Goal: Transaction & Acquisition: Purchase product/service

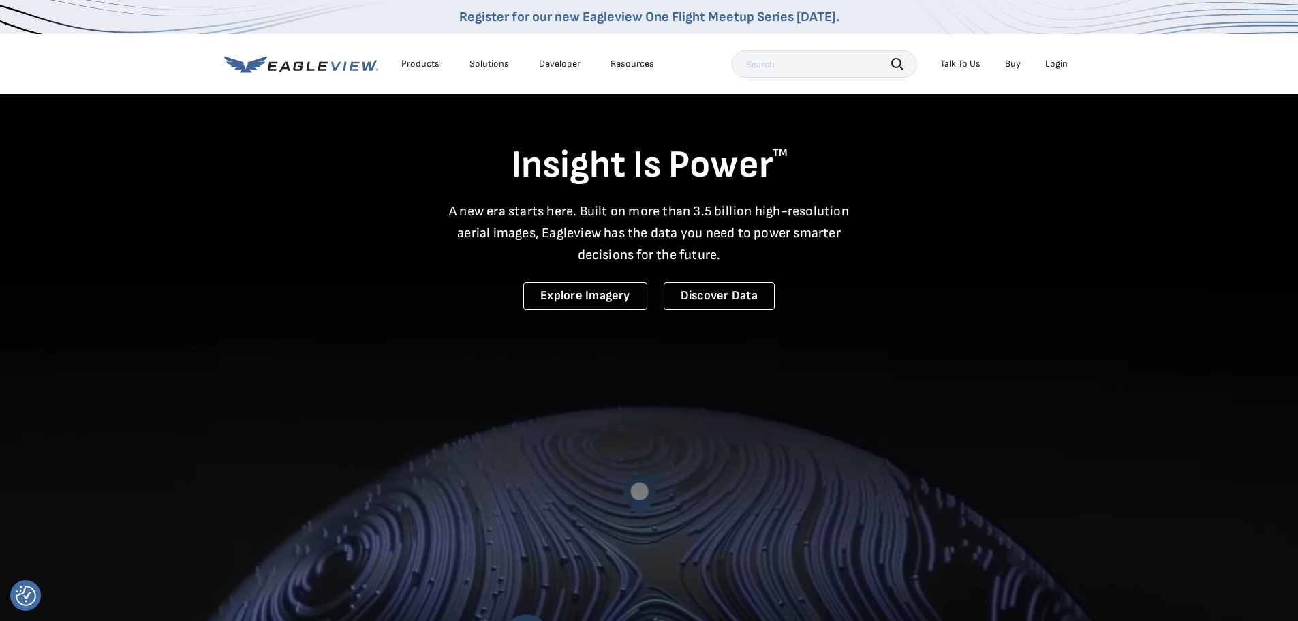
click at [1058, 66] on div "Login" at bounding box center [1056, 64] width 22 height 12
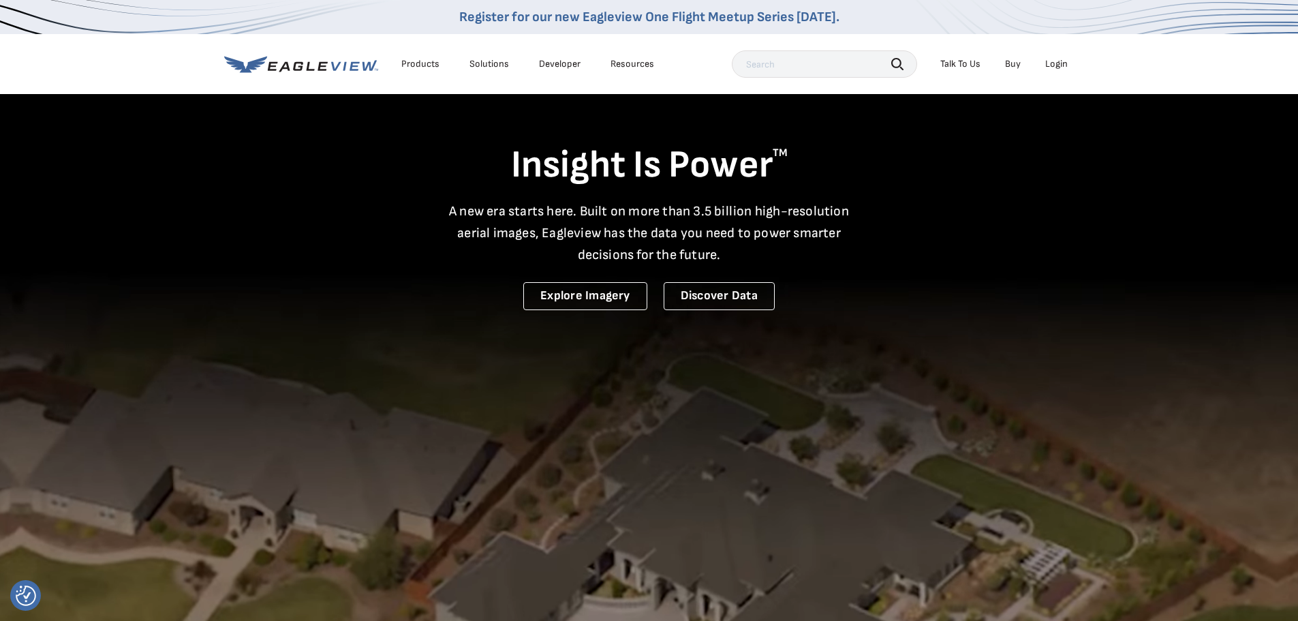
click at [1055, 65] on div "Login" at bounding box center [1056, 64] width 22 height 12
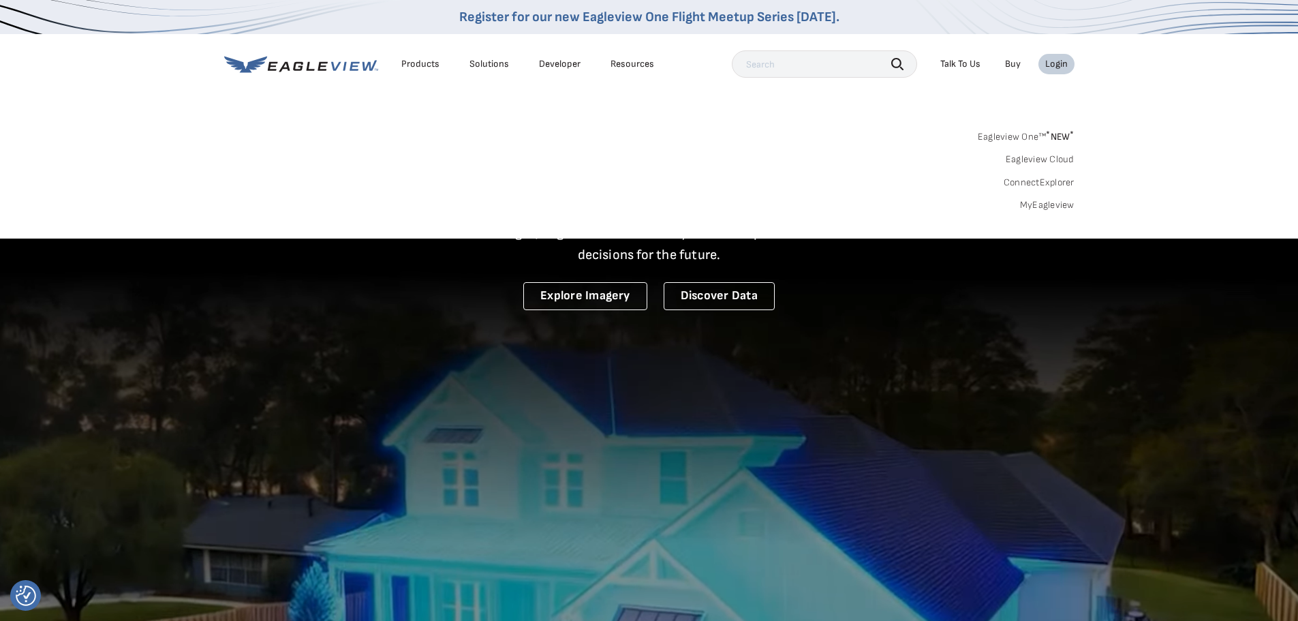
click at [1052, 204] on link "MyEagleview" at bounding box center [1047, 205] width 55 height 12
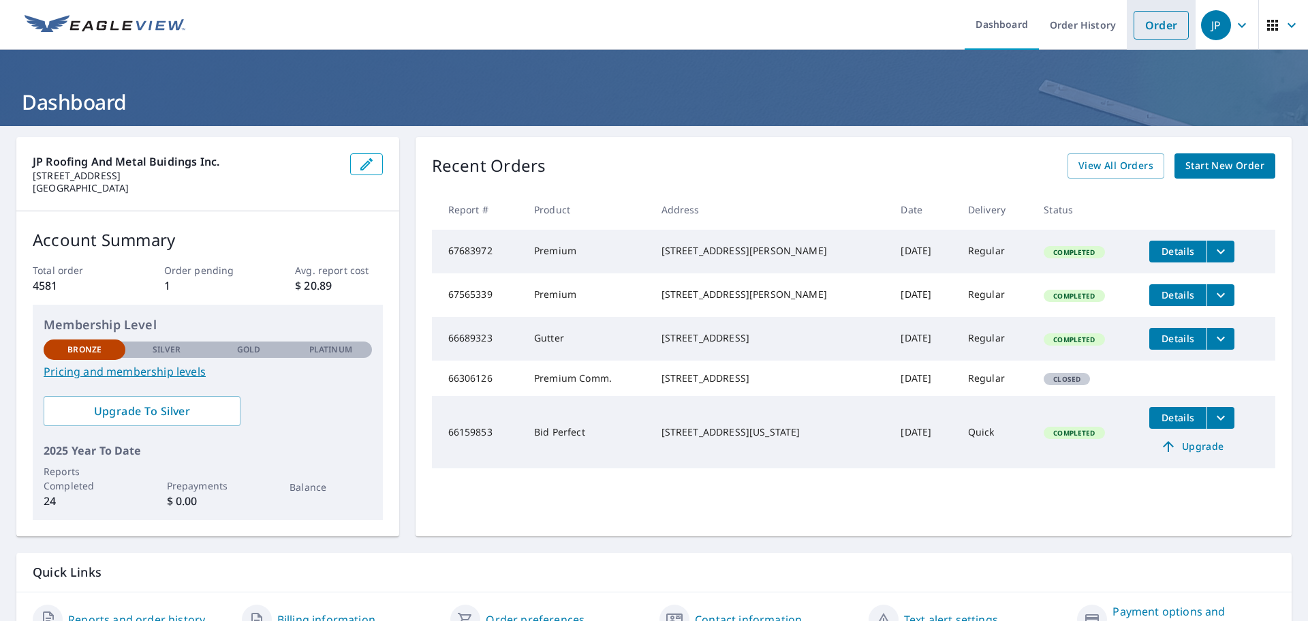
click at [1143, 27] on link "Order" at bounding box center [1161, 25] width 55 height 29
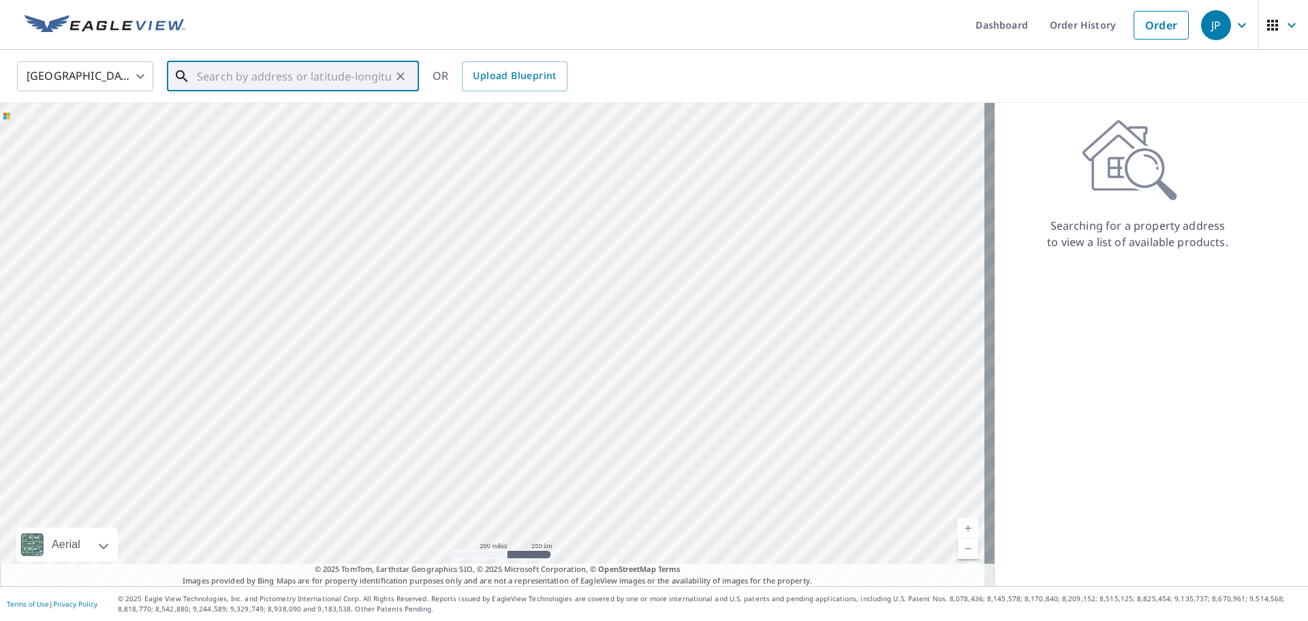
click at [354, 79] on input "text" at bounding box center [294, 76] width 194 height 38
click at [298, 115] on span "[STREET_ADDRESS]" at bounding box center [301, 116] width 214 height 16
type input "[STREET_ADDRESS]"
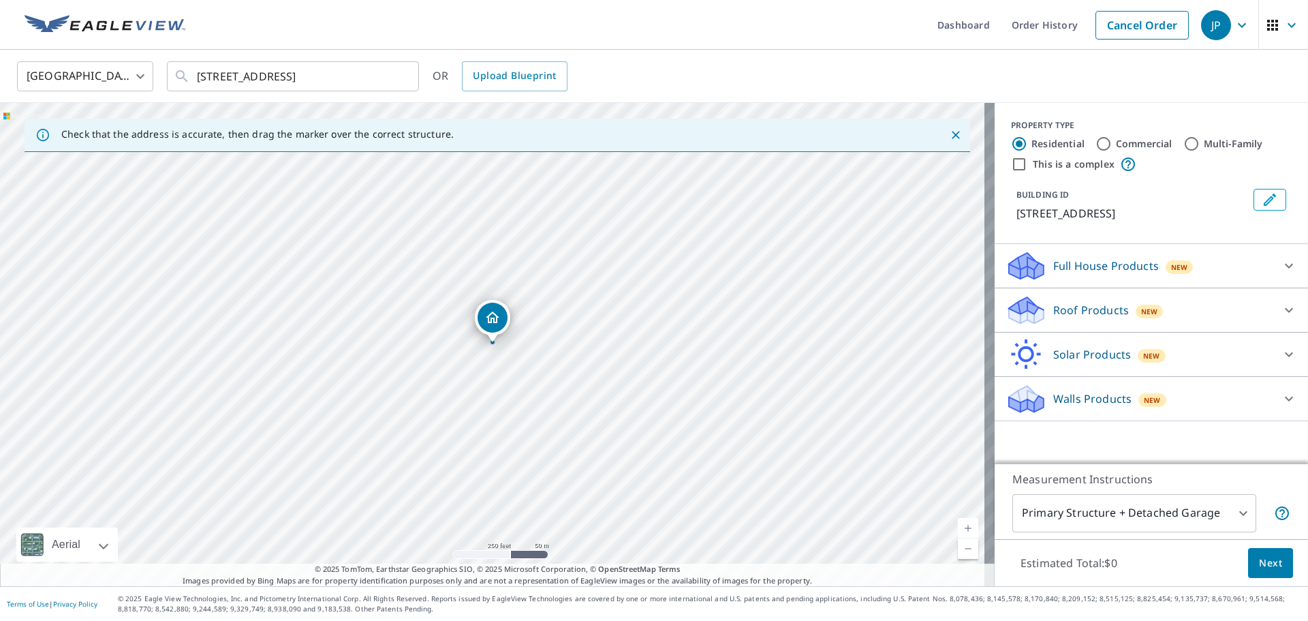
click at [961, 529] on link "Current Level 17, Zoom In" at bounding box center [968, 528] width 20 height 20
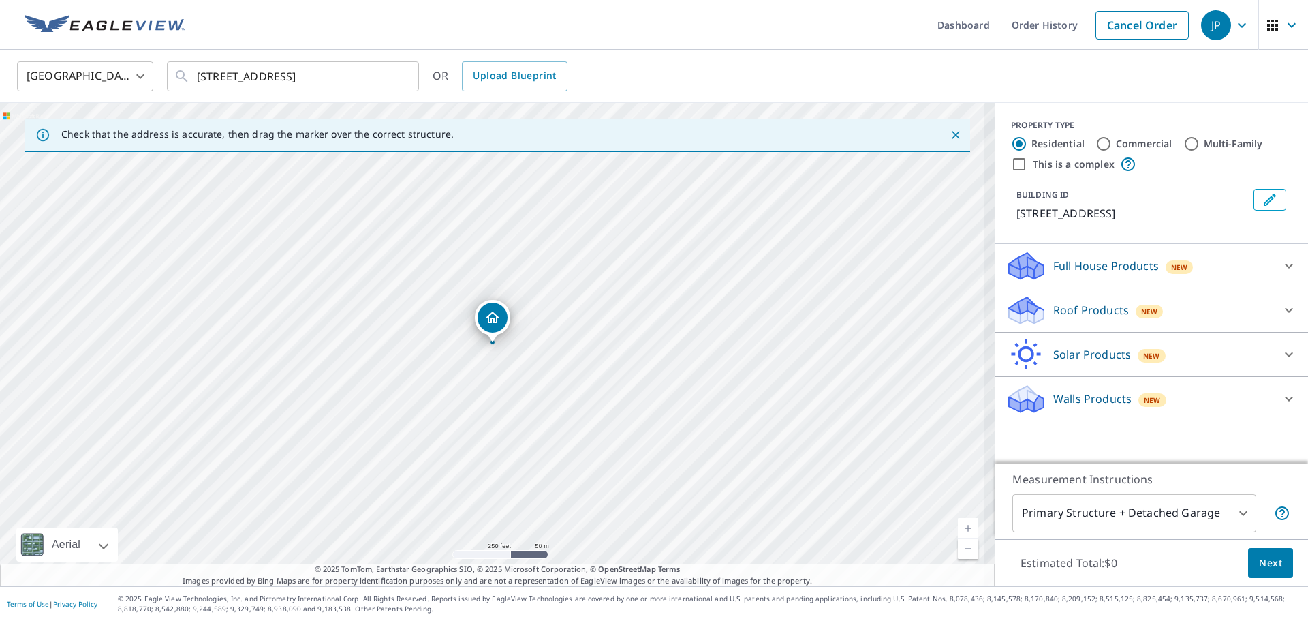
click at [961, 529] on link "Current Level 17, Zoom In" at bounding box center [968, 528] width 20 height 20
click at [961, 529] on link "Current Level 18, Zoom In" at bounding box center [968, 528] width 20 height 20
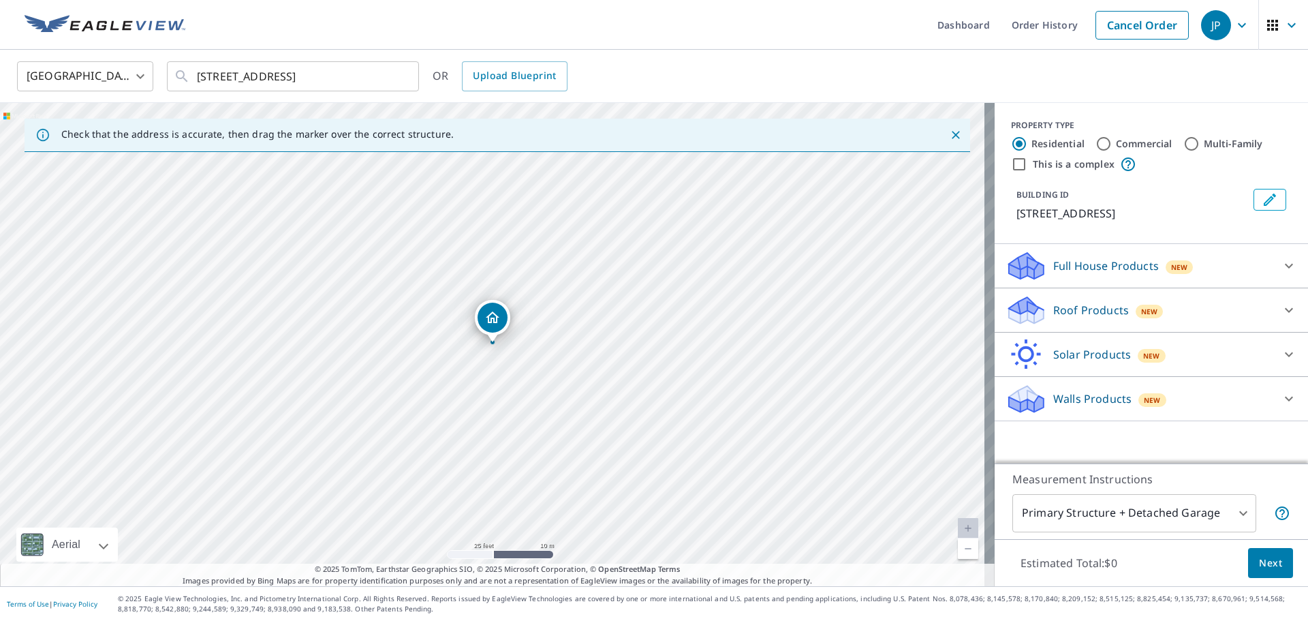
click at [961, 529] on link "Current Level 20, Zoom In Disabled" at bounding box center [968, 528] width 20 height 20
click at [566, 461] on div "[STREET_ADDRESS]" at bounding box center [497, 344] width 995 height 483
click at [1282, 312] on icon at bounding box center [1289, 310] width 16 height 16
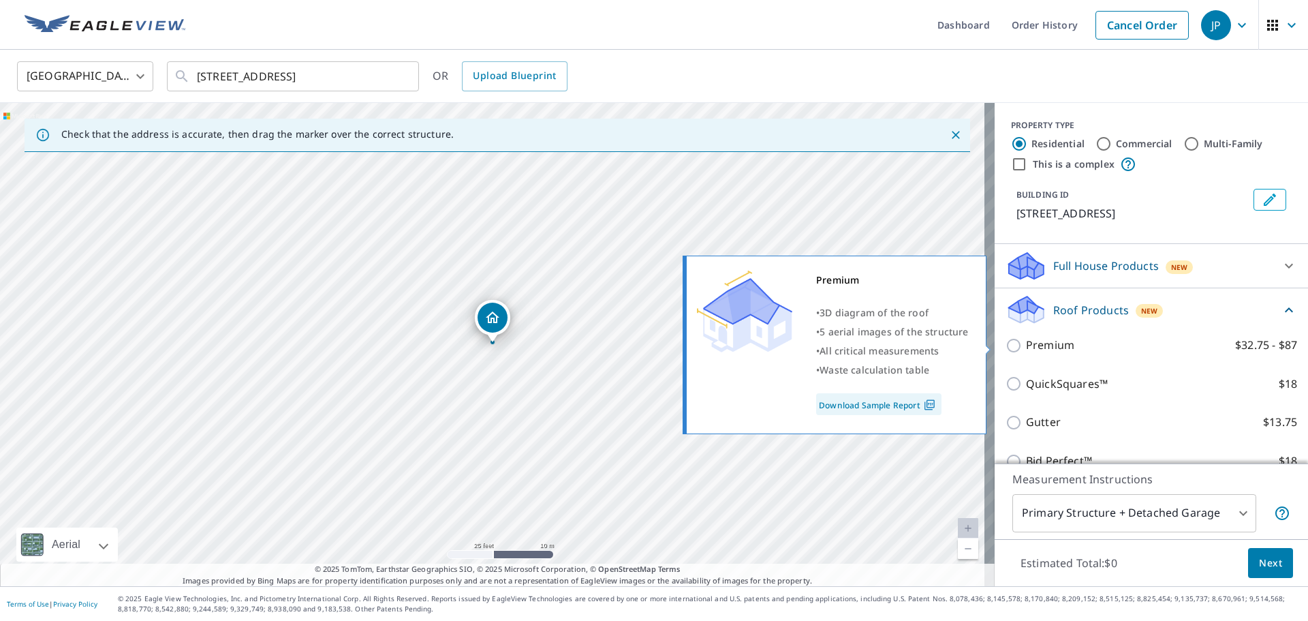
click at [1006, 344] on input "Premium $32.75 - $87" at bounding box center [1016, 345] width 20 height 16
checkbox input "true"
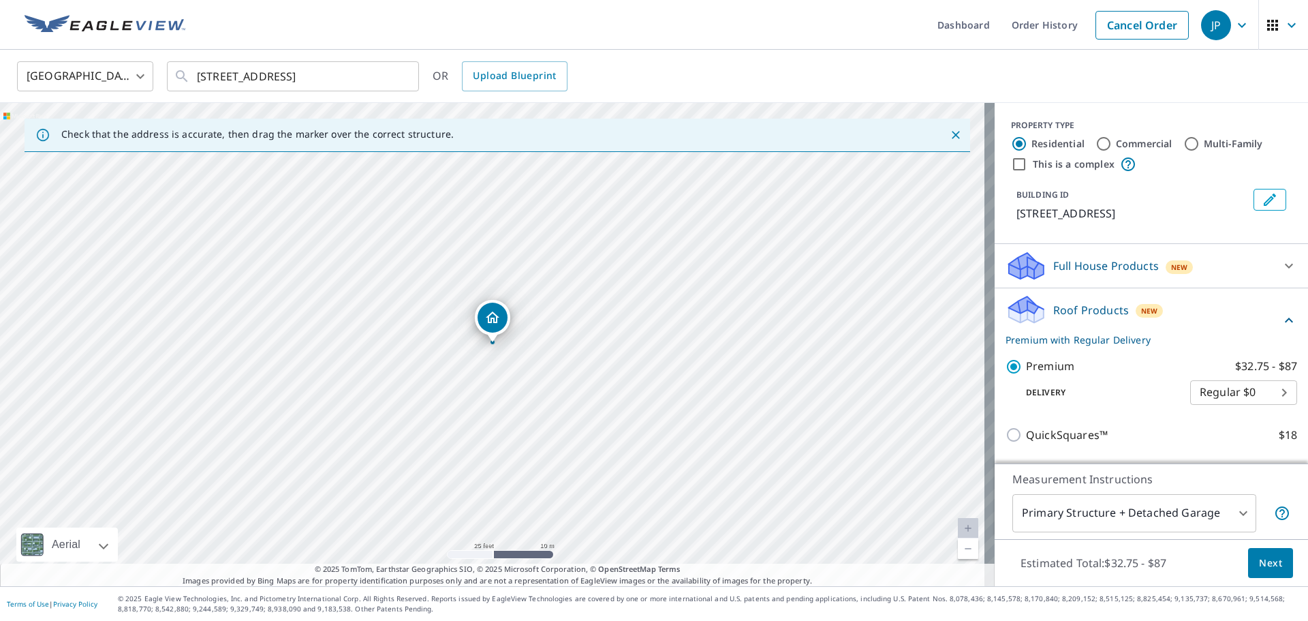
click at [1231, 507] on body "JP JP Dashboard Order History Cancel Order JP [GEOGRAPHIC_DATA] [GEOGRAPHIC_DAT…" at bounding box center [654, 310] width 1308 height 621
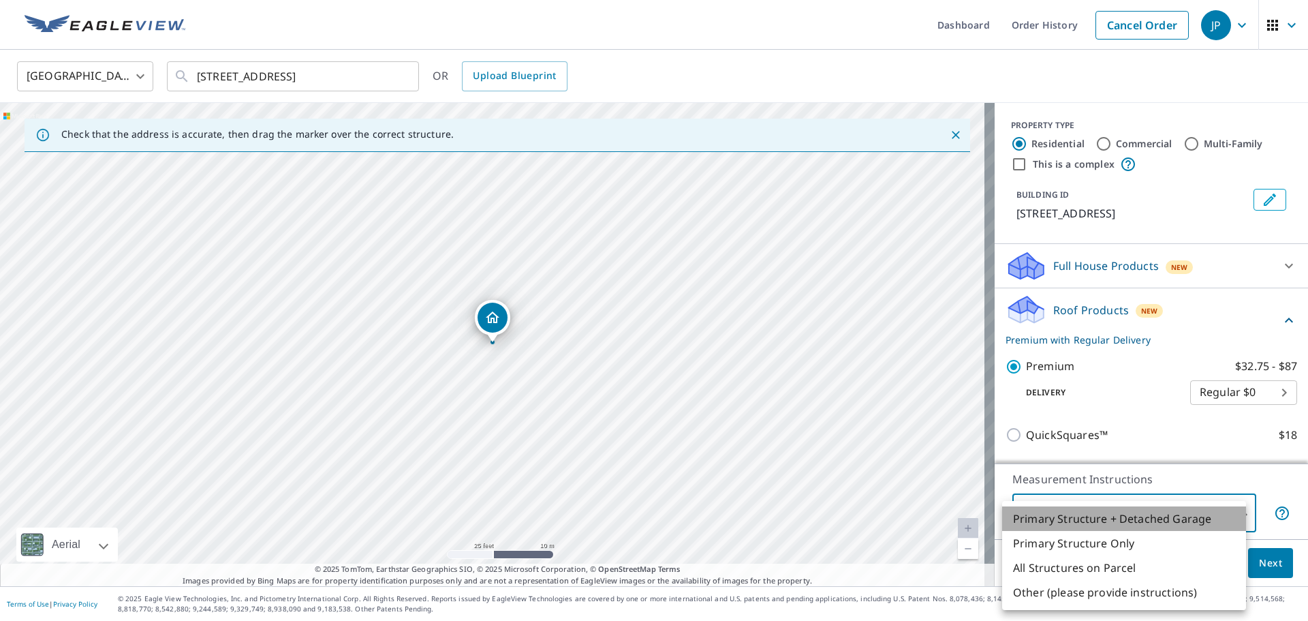
click at [1160, 515] on li "Primary Structure + Detached Garage" at bounding box center [1124, 518] width 244 height 25
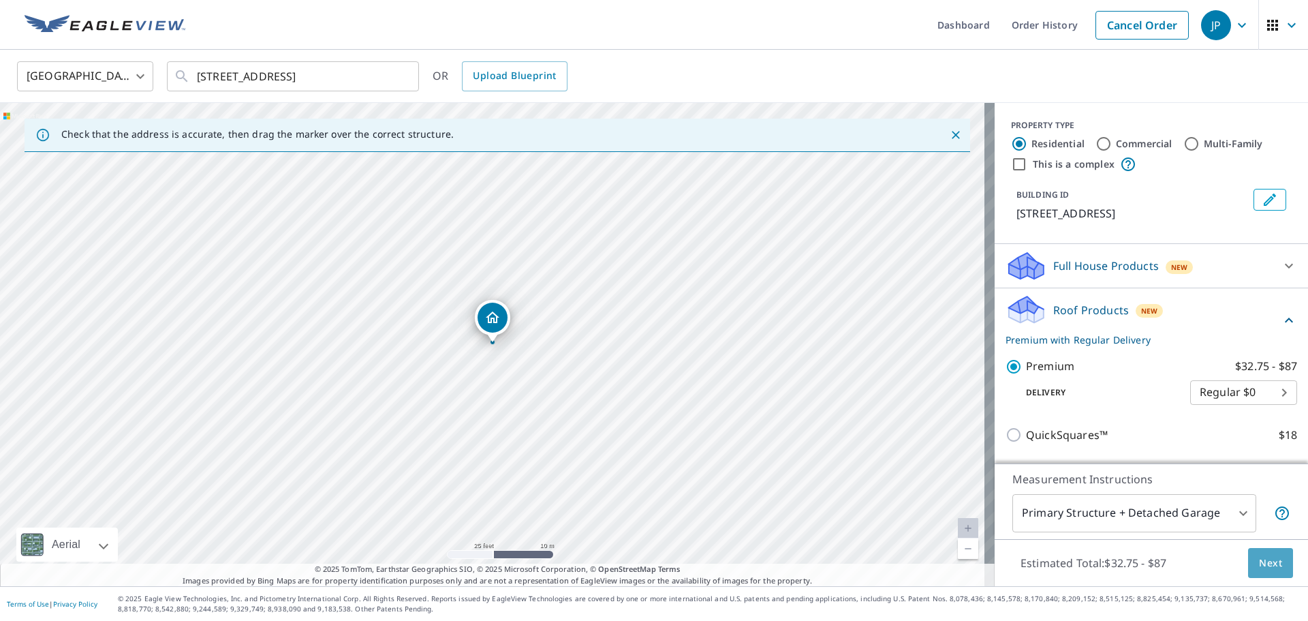
click at [1265, 566] on span "Next" at bounding box center [1270, 563] width 23 height 17
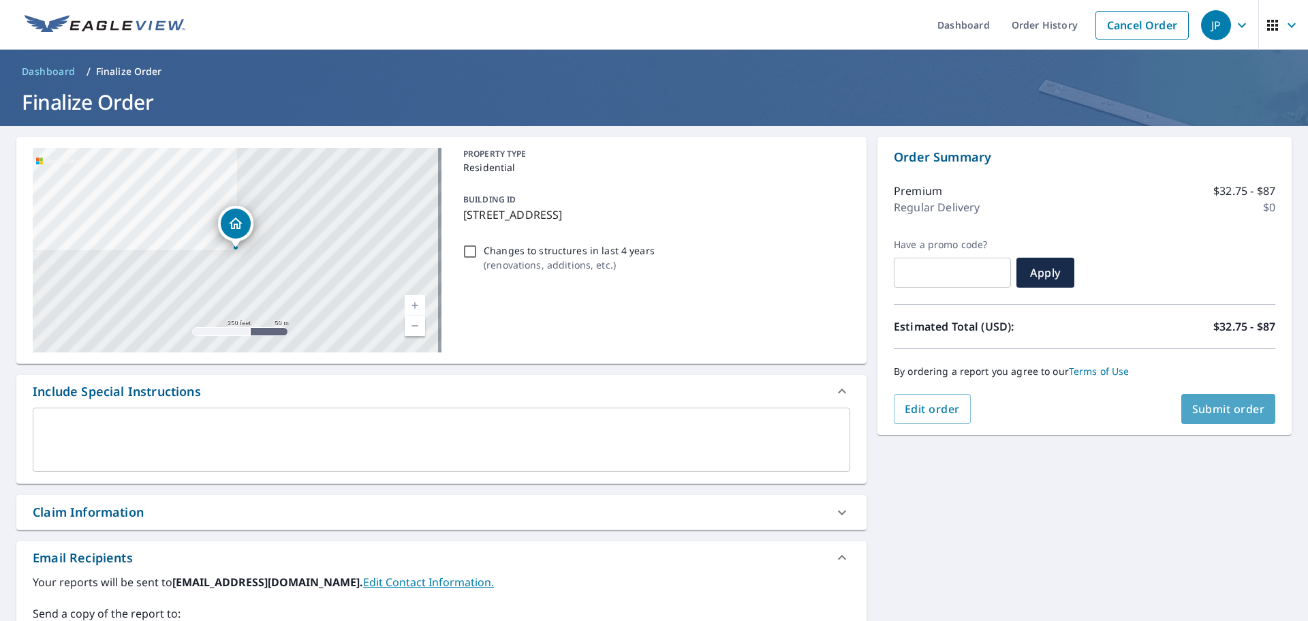
click at [1197, 403] on span "Submit order" at bounding box center [1228, 408] width 73 height 15
checkbox input "true"
